Goal: Find specific page/section: Find specific page/section

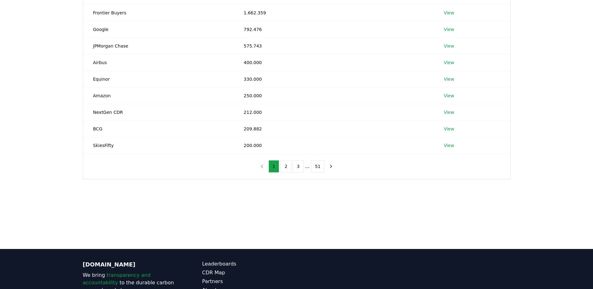
scroll to position [115, 0]
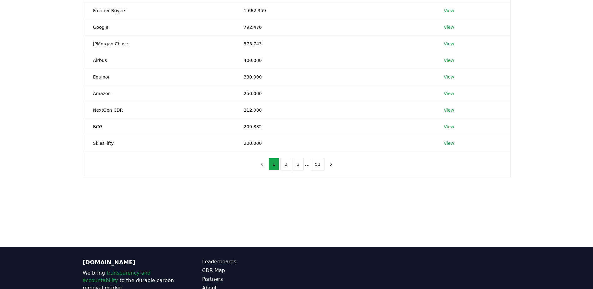
click at [335, 200] on div "Suppliers Purchasers Services Name Tonnes Purchased Microsoft 30.582.909 View F…" at bounding box center [296, 80] width 593 height 244
drag, startPoint x: 364, startPoint y: 200, endPoint x: 261, endPoint y: 187, distance: 103.7
click at [261, 187] on div "Suppliers Purchasers Services Name Tonnes Purchased Microsoft 30.582.909 View F…" at bounding box center [296, 80] width 593 height 244
drag, startPoint x: 261, startPoint y: 187, endPoint x: 262, endPoint y: 224, distance: 37.5
click at [262, 224] on main "Suppliers Purchasers Services Name Tonnes Purchased Microsoft 30.582.909 View F…" at bounding box center [296, 102] width 593 height 289
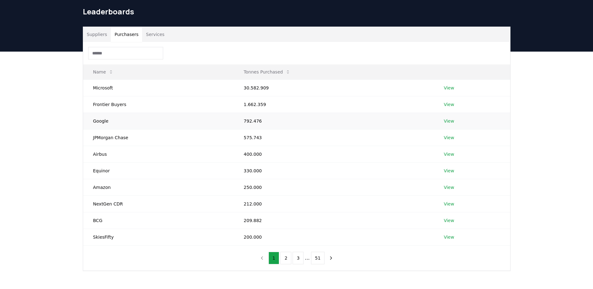
scroll to position [0, 0]
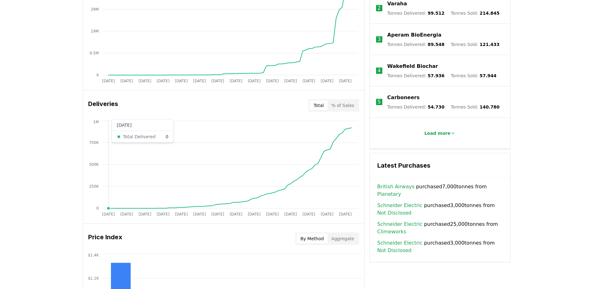
scroll to position [298, 0]
